Goal: Information Seeking & Learning: Learn about a topic

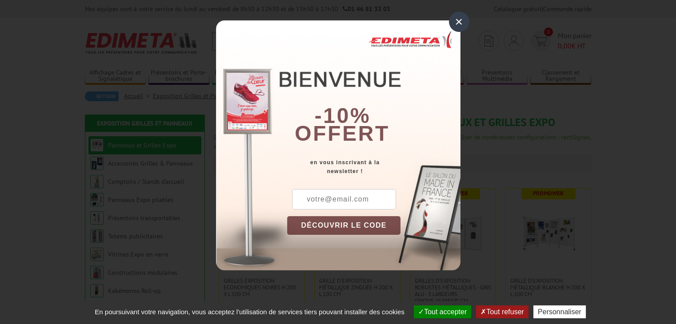
click at [455, 27] on div "×" at bounding box center [459, 22] width 20 height 20
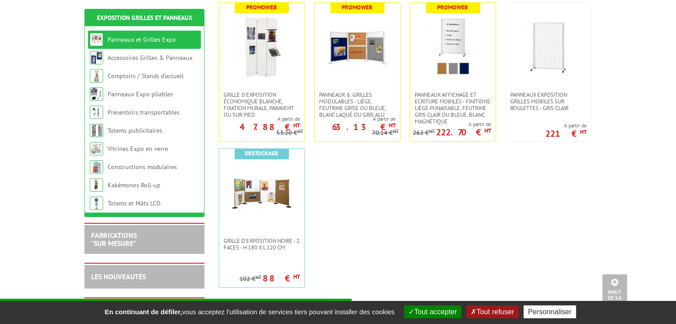
scroll to position [222, 0]
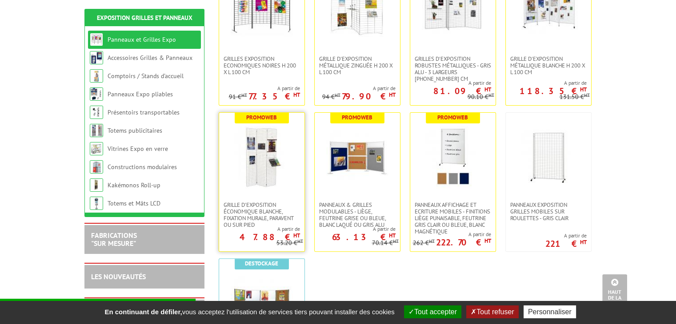
click at [257, 167] on img at bounding box center [262, 157] width 62 height 62
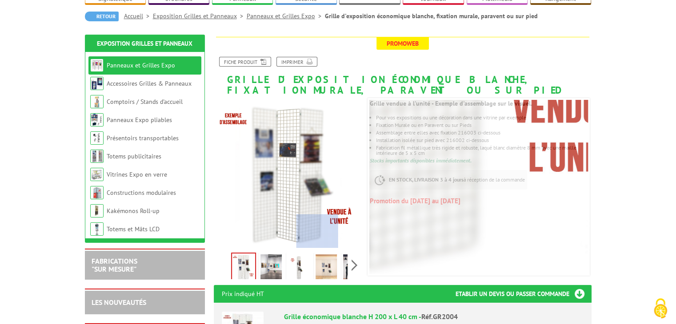
scroll to position [133, 0]
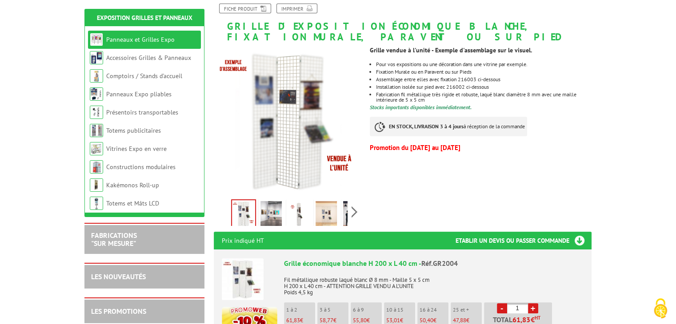
click at [271, 213] on img at bounding box center [270, 215] width 21 height 28
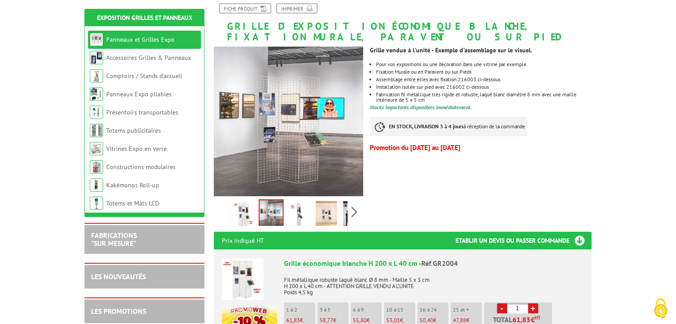
click at [304, 215] on img at bounding box center [298, 215] width 21 height 28
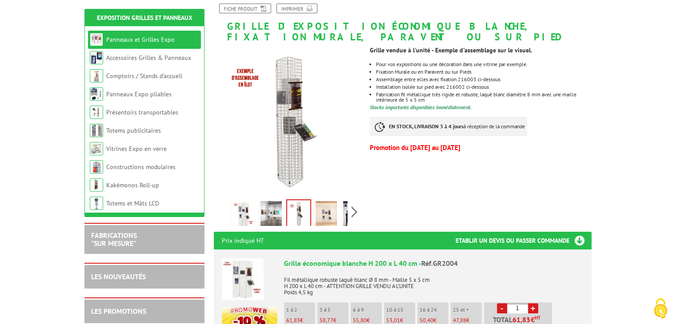
click at [328, 212] on img at bounding box center [326, 215] width 21 height 28
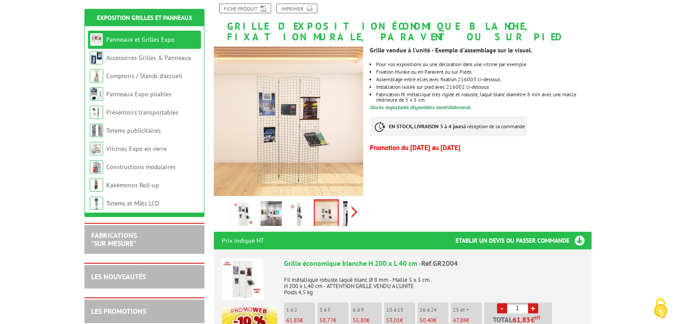
click at [350, 213] on div "Previous Next" at bounding box center [289, 211] width 150 height 31
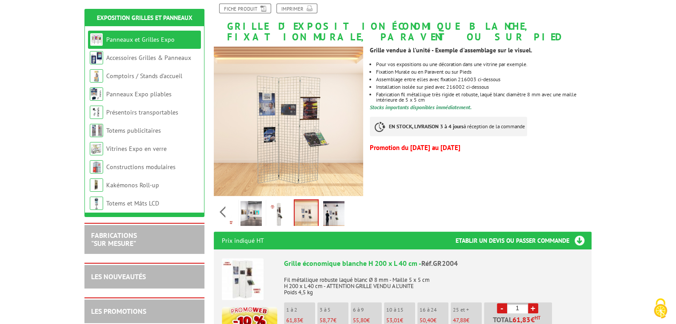
click at [335, 215] on img at bounding box center [333, 215] width 21 height 28
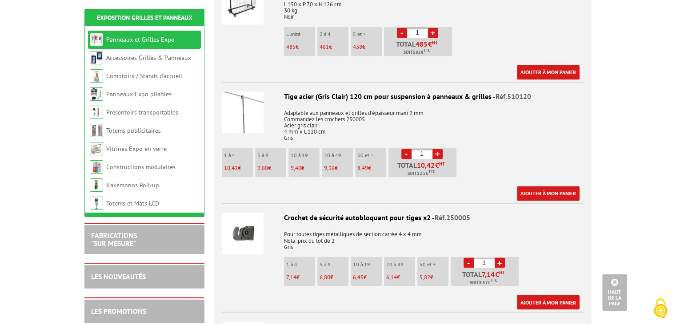
scroll to position [1467, 0]
